Goal: Leave review/rating: Leave review/rating

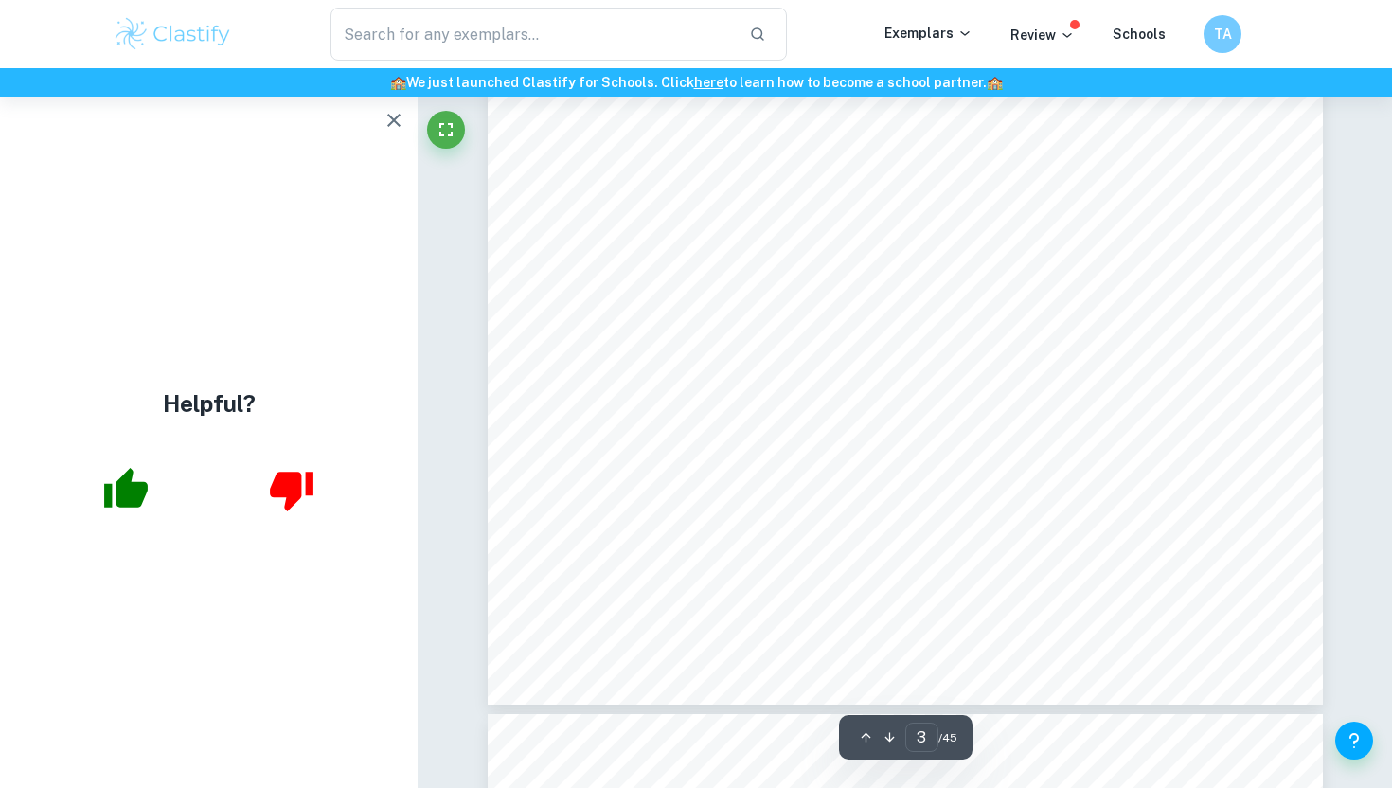
scroll to position [3135, 0]
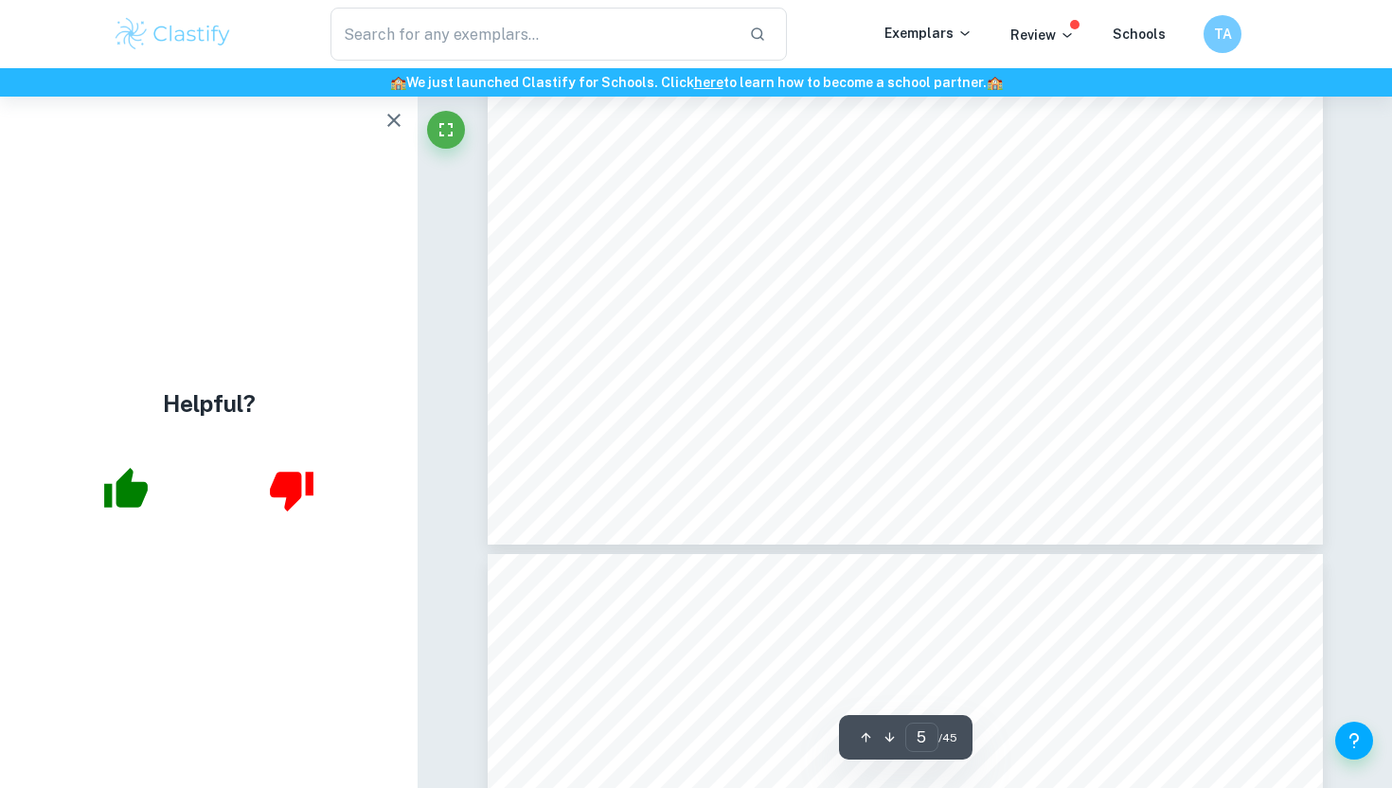
type input "6"
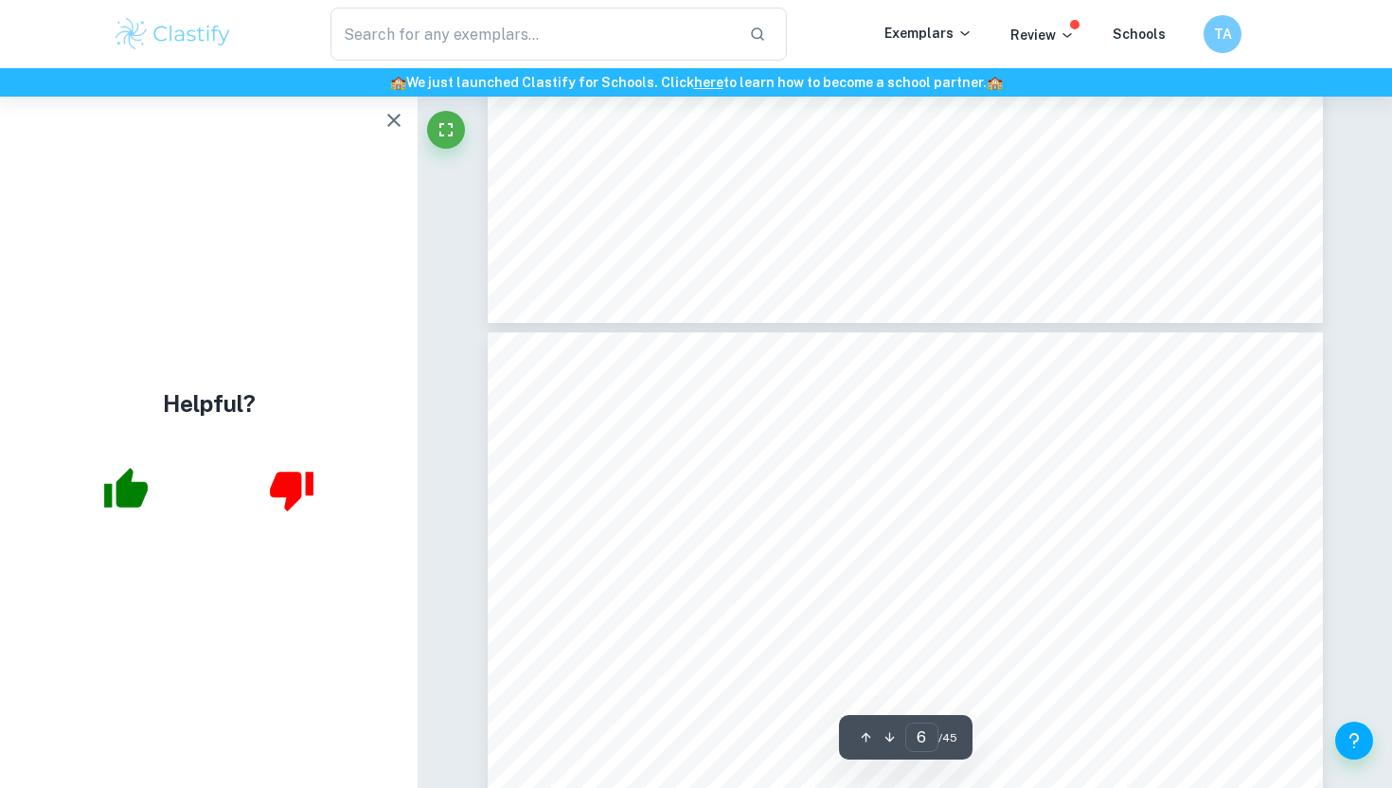
scroll to position [5834, 0]
